Goal: Task Accomplishment & Management: Manage account settings

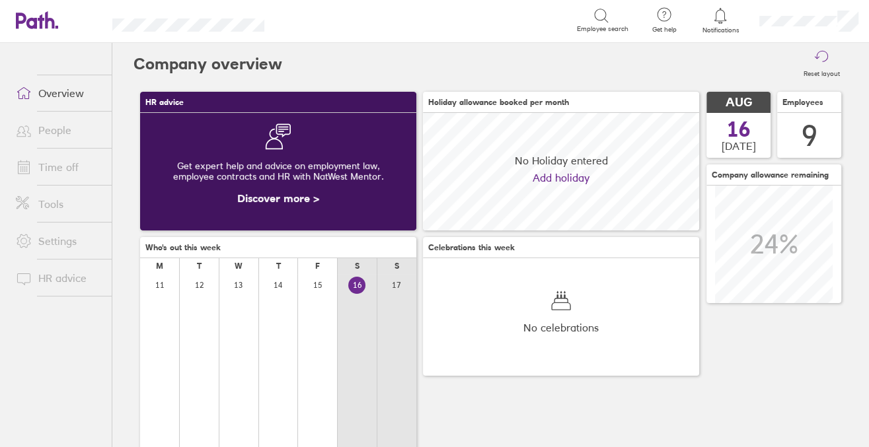
scroll to position [118, 276]
click at [81, 160] on link "Time off" at bounding box center [58, 167] width 106 height 26
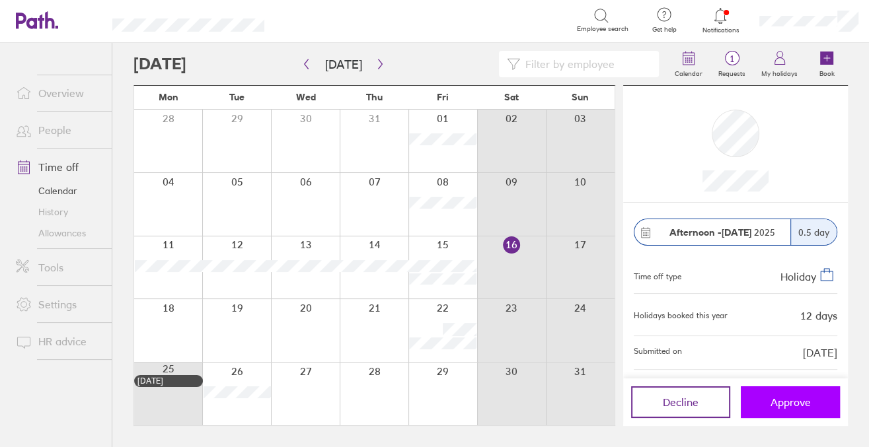
click at [779, 398] on span "Approve" at bounding box center [790, 402] width 40 height 12
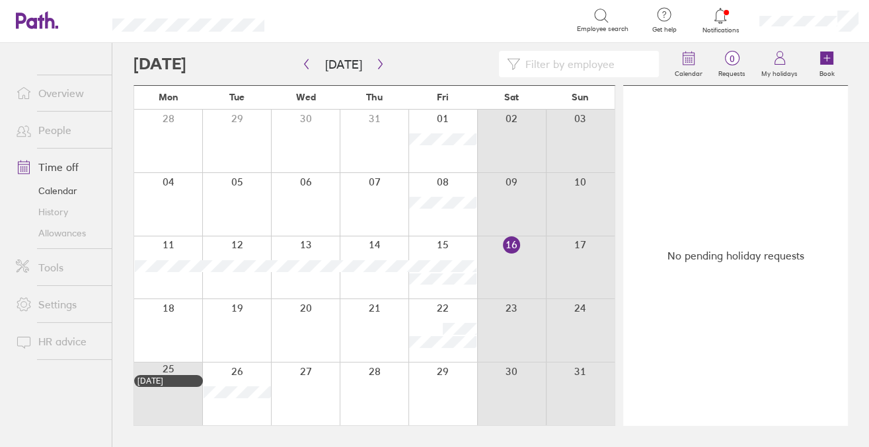
click at [721, 23] on div at bounding box center [720, 16] width 43 height 18
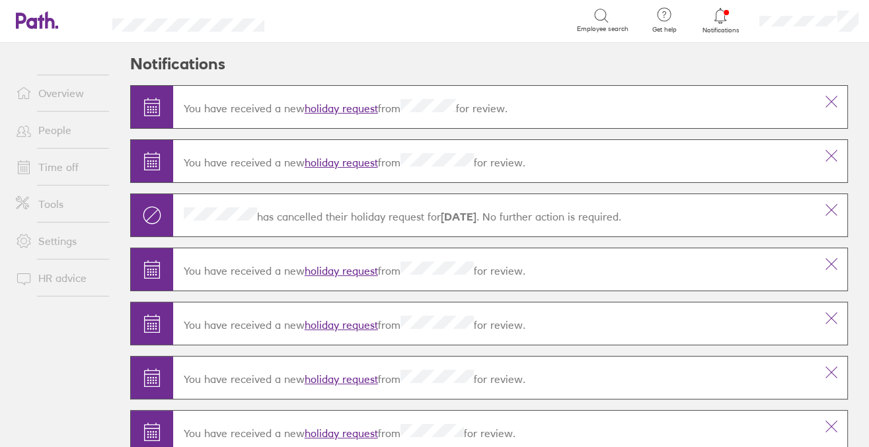
click at [723, 31] on span "Notifications" at bounding box center [720, 30] width 43 height 8
click at [51, 102] on link "Overview" at bounding box center [58, 93] width 106 height 26
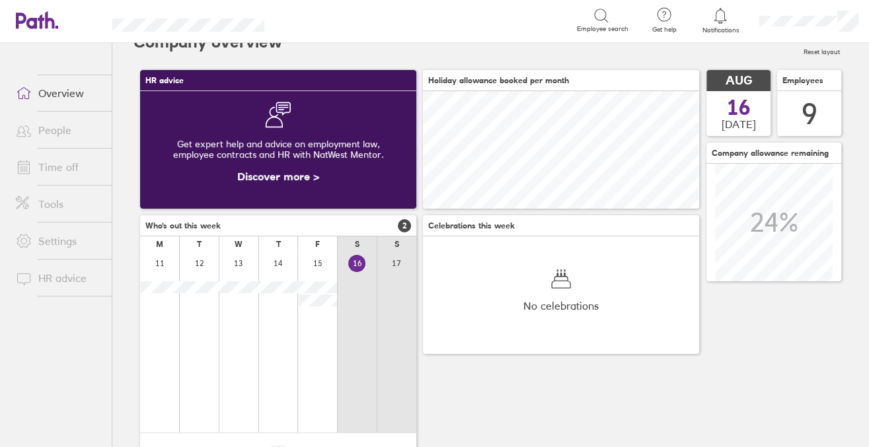
scroll to position [78, 0]
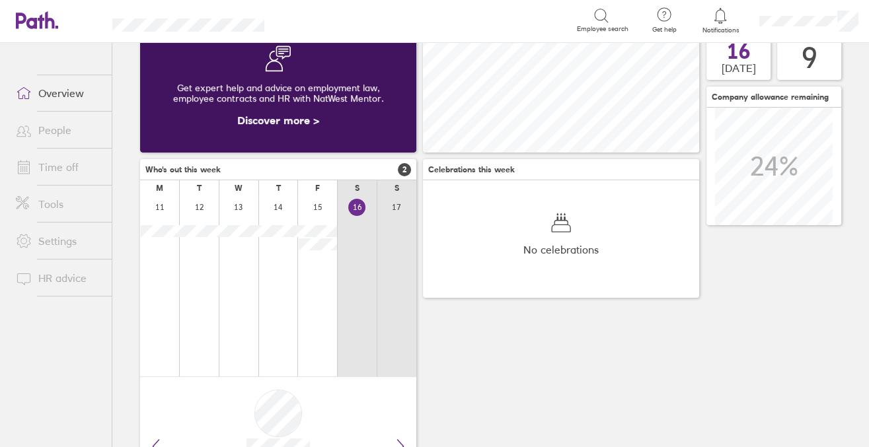
click at [75, 174] on link "Time off" at bounding box center [58, 167] width 106 height 26
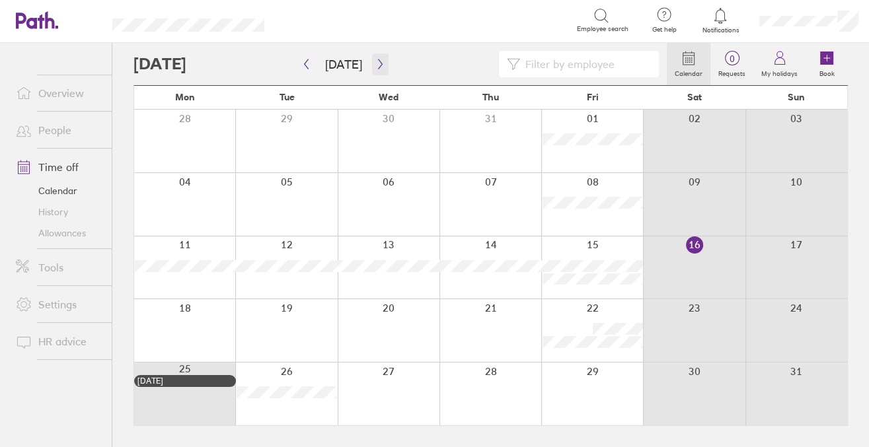
click at [375, 63] on icon "button" at bounding box center [380, 64] width 10 height 11
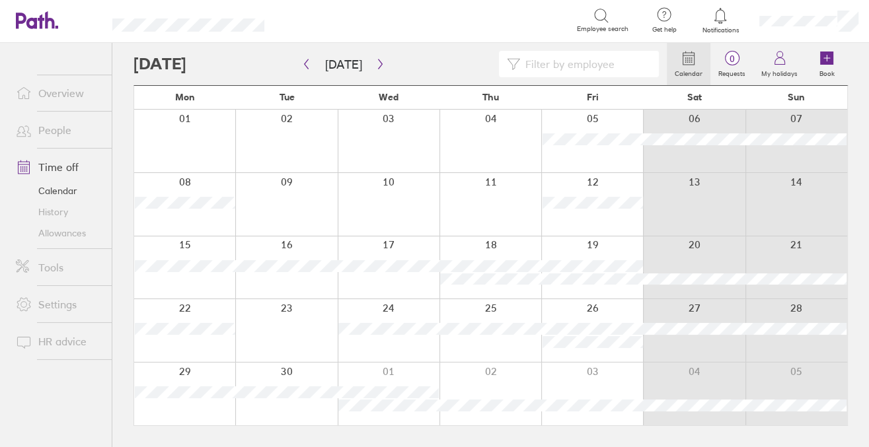
click at [299, 67] on button "button" at bounding box center [306, 65] width 17 height 22
